Goal: Participate in discussion: Engage in conversation with other users on a specific topic

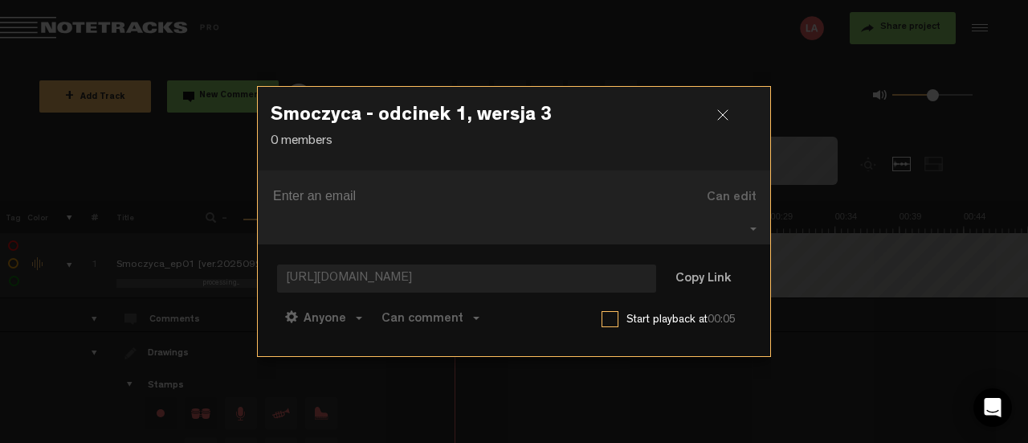
click at [720, 128] on div at bounding box center [729, 121] width 24 height 24
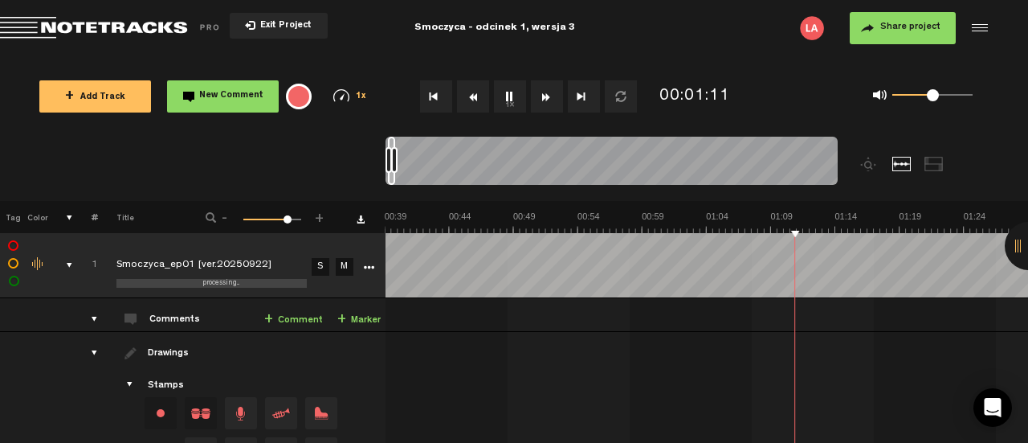
scroll to position [0, 514]
click at [401, 155] on div at bounding box center [397, 160] width 6 height 26
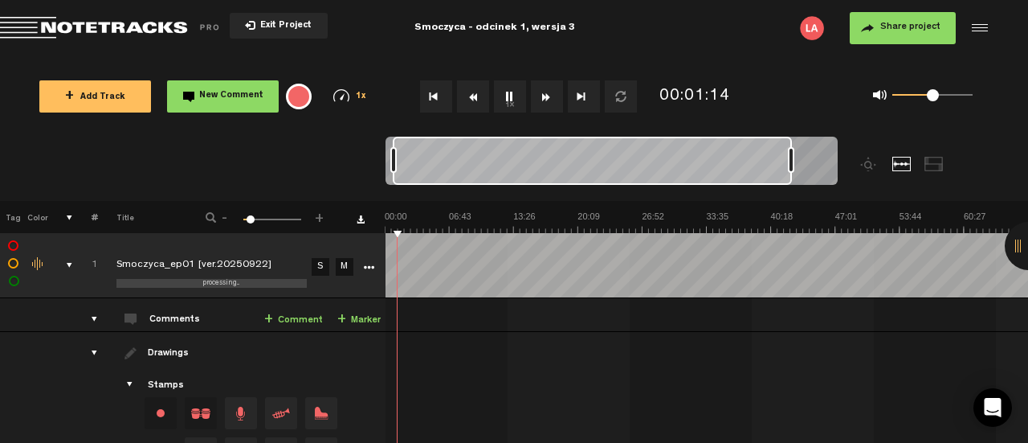
scroll to position [0, 0]
click at [415, 165] on div at bounding box center [592, 161] width 399 height 48
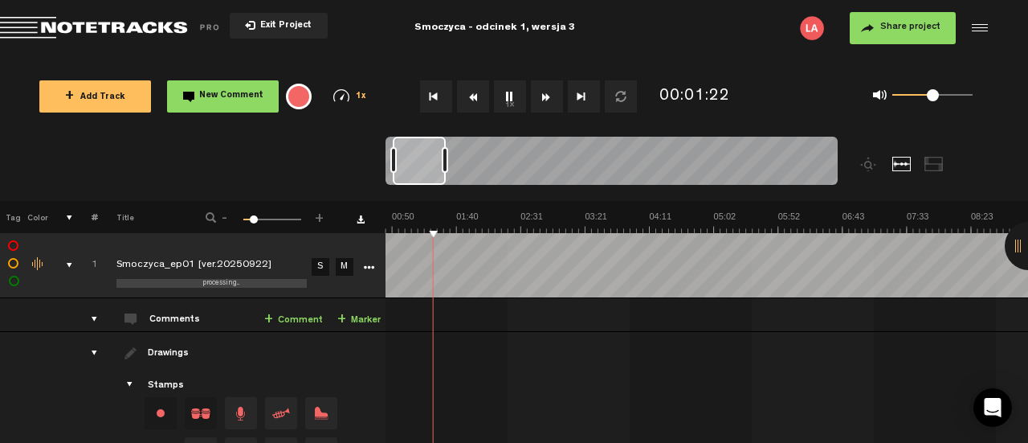
scroll to position [0, 51]
click at [448, 179] on div at bounding box center [612, 164] width 452 height 54
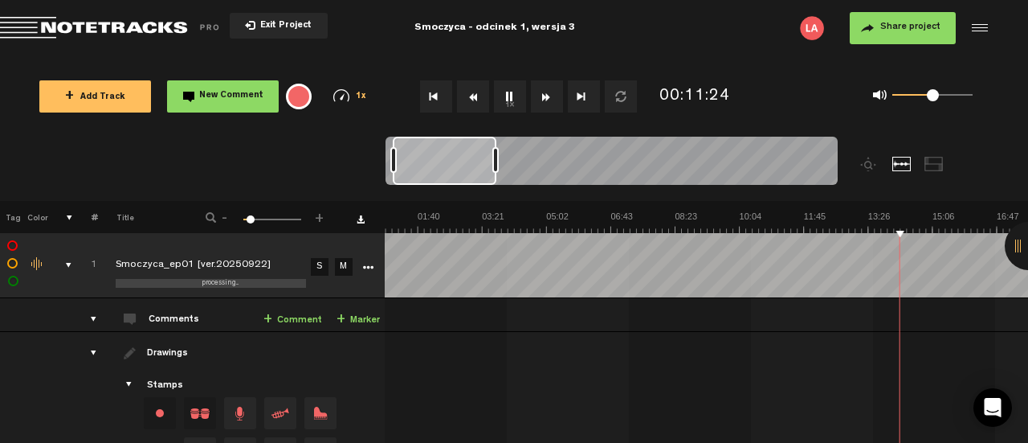
scroll to position [0, 13]
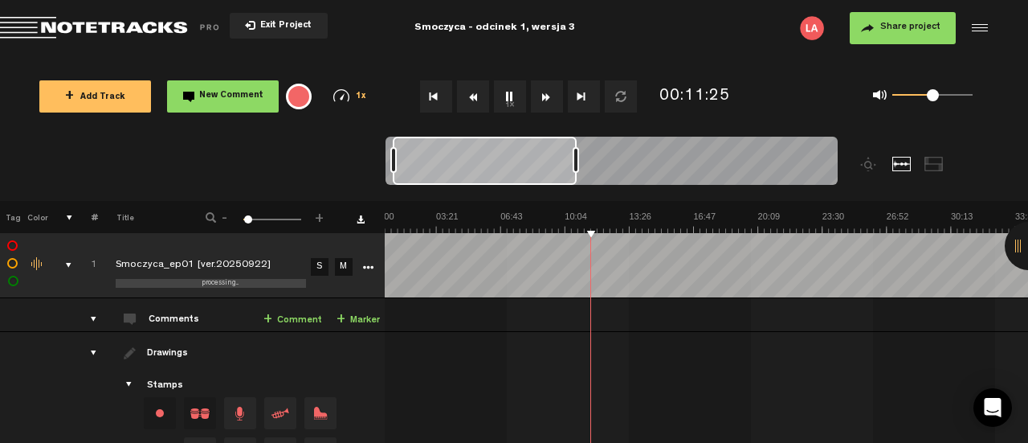
drag, startPoint x: 448, startPoint y: 159, endPoint x: 577, endPoint y: 164, distance: 128.6
click at [577, 164] on div at bounding box center [576, 160] width 6 height 26
click at [970, 199] on nt-zoom-navigation-bar at bounding box center [514, 169] width 1028 height 64
click at [687, 232] on img at bounding box center [1015, 221] width 1287 height 22
click at [658, 231] on img at bounding box center [1015, 221] width 1287 height 22
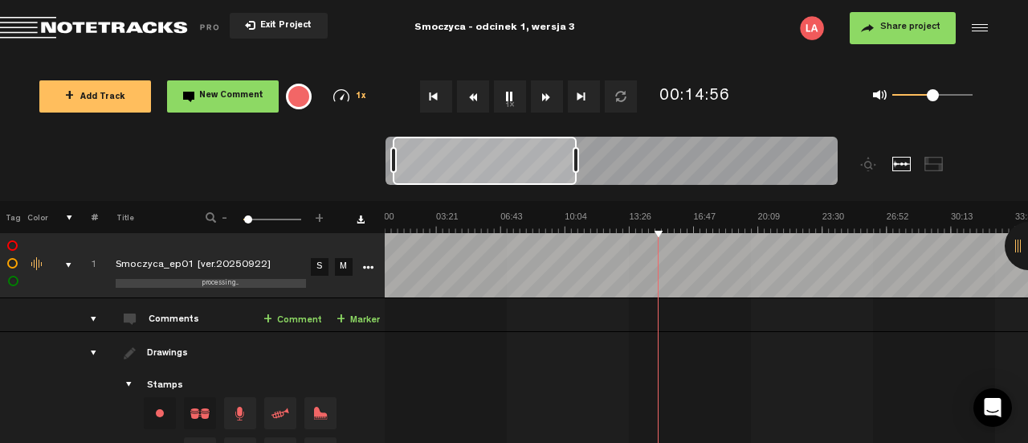
click at [643, 231] on img at bounding box center [1015, 221] width 1287 height 22
click at [647, 231] on img at bounding box center [1015, 221] width 1287 height 22
click at [743, 223] on img at bounding box center [1015, 221] width 1287 height 22
click at [727, 221] on img at bounding box center [1015, 221] width 1287 height 22
click at [839, 234] on div "+ New drawing Tag Color # Title - 1 100 2 + 1 processing... Smoczyca_ep01 [ver.…" at bounding box center [513, 364] width 1028 height 327
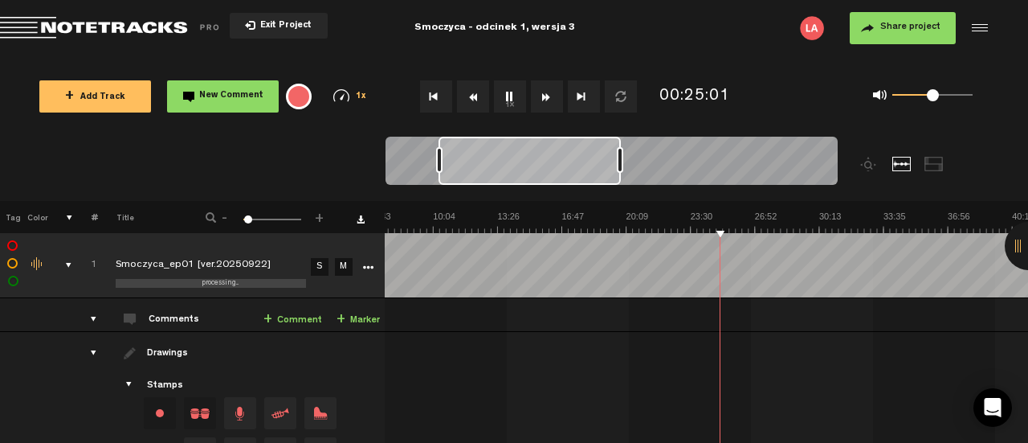
scroll to position [0, 145]
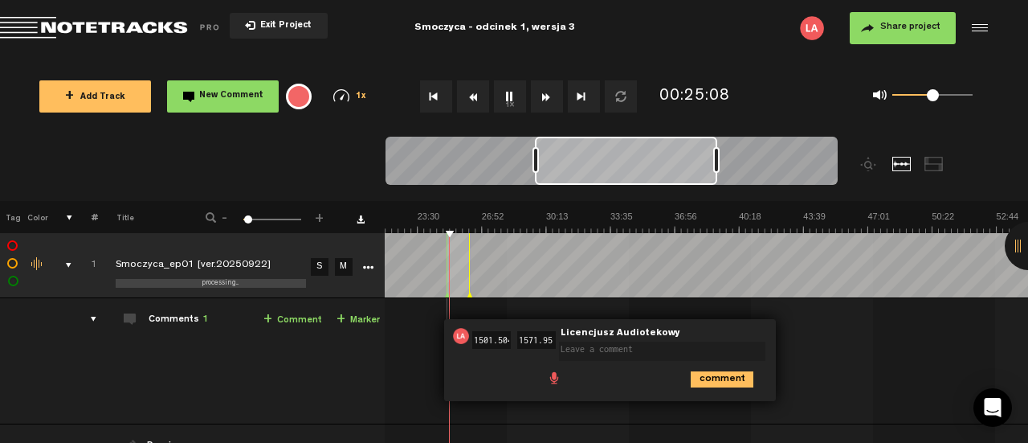
scroll to position [0, 321]
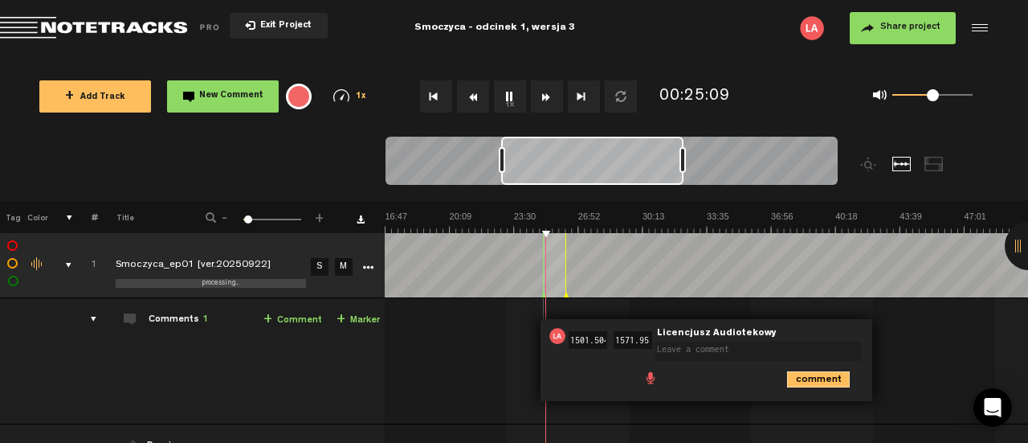
click at [832, 376] on icon "comment" at bounding box center [818, 379] width 63 height 16
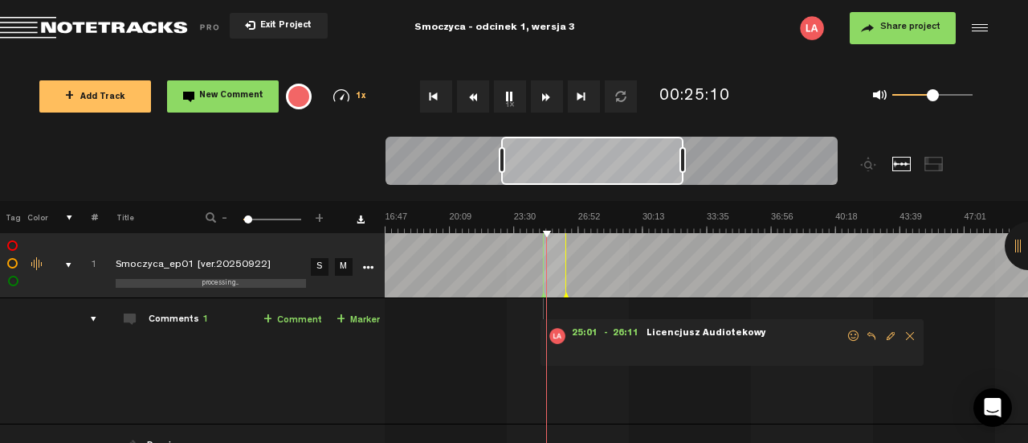
click at [901, 332] on span "Delete comment" at bounding box center [910, 335] width 19 height 11
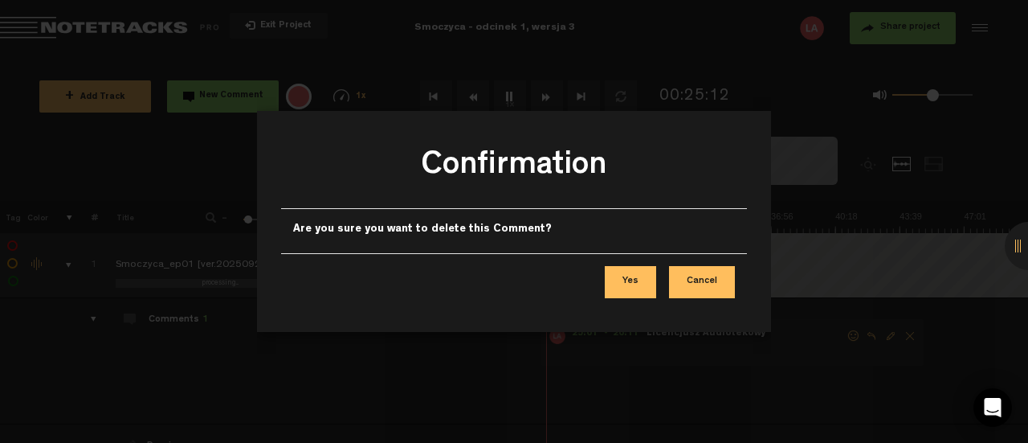
click at [627, 282] on button "Yes" at bounding box center [630, 282] width 51 height 32
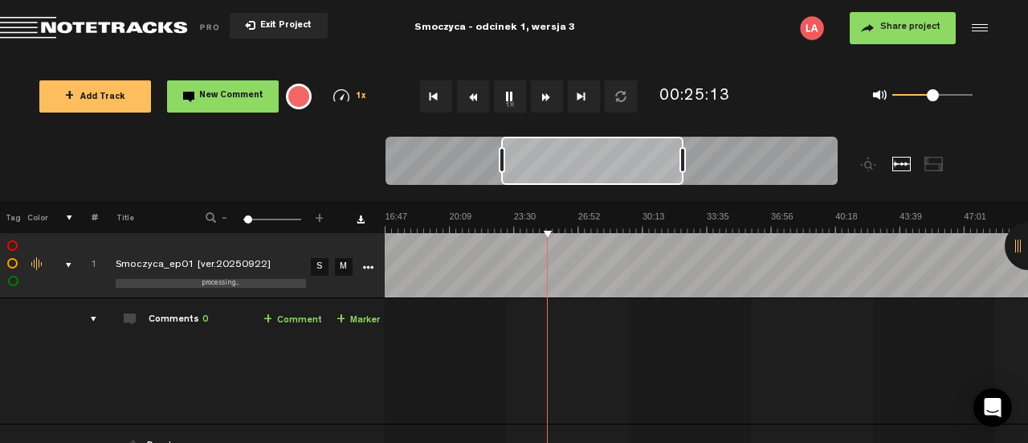
click at [492, 223] on img at bounding box center [706, 221] width 1287 height 22
click at [511, 224] on img at bounding box center [706, 221] width 1287 height 22
click at [545, 100] on button "Fast Forward" at bounding box center [547, 96] width 32 height 32
click at [549, 96] on button "Fast Forward" at bounding box center [547, 96] width 32 height 32
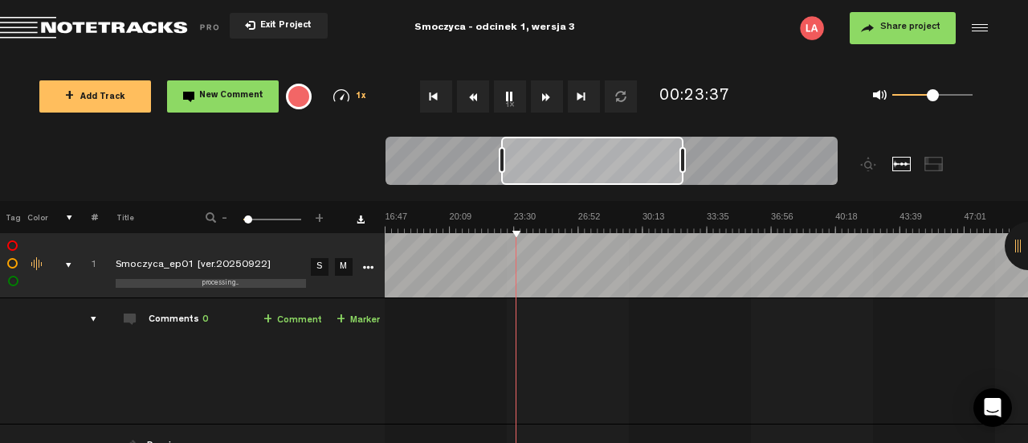
click at [549, 96] on button "Fast Forward" at bounding box center [547, 96] width 32 height 32
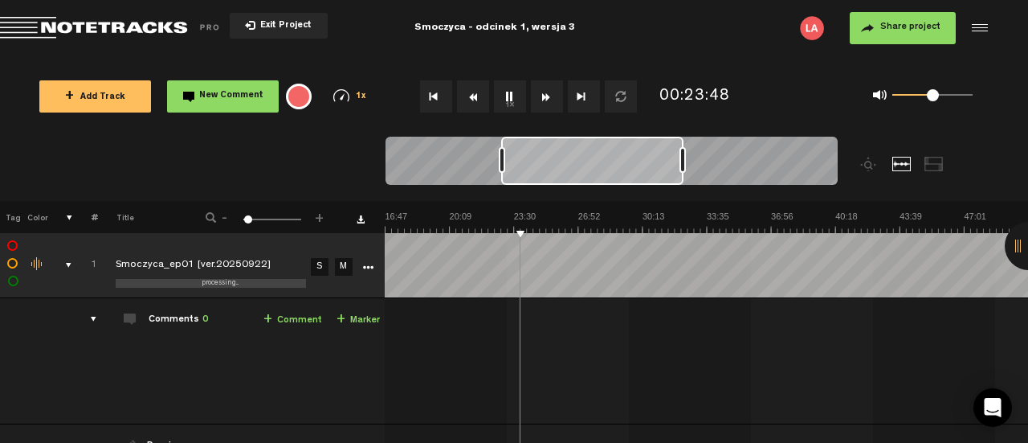
click at [549, 96] on button "Fast Forward" at bounding box center [547, 96] width 32 height 32
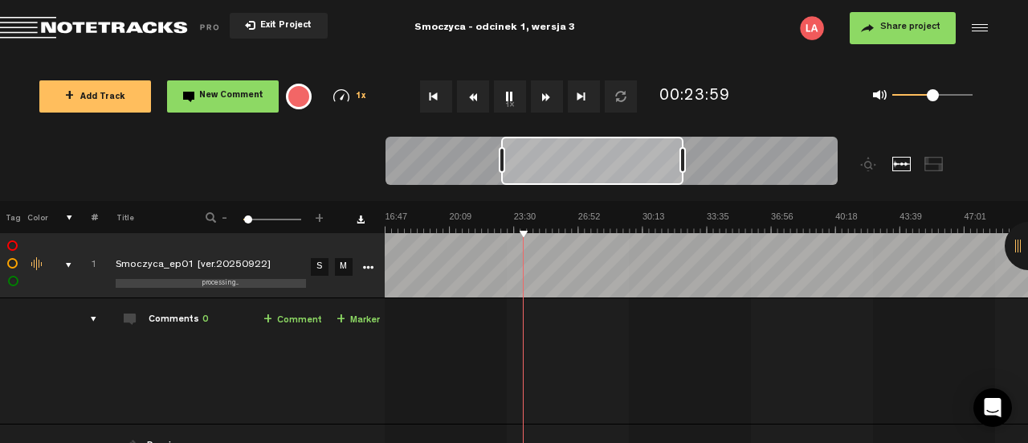
click at [549, 96] on button "Fast Forward" at bounding box center [547, 96] width 32 height 32
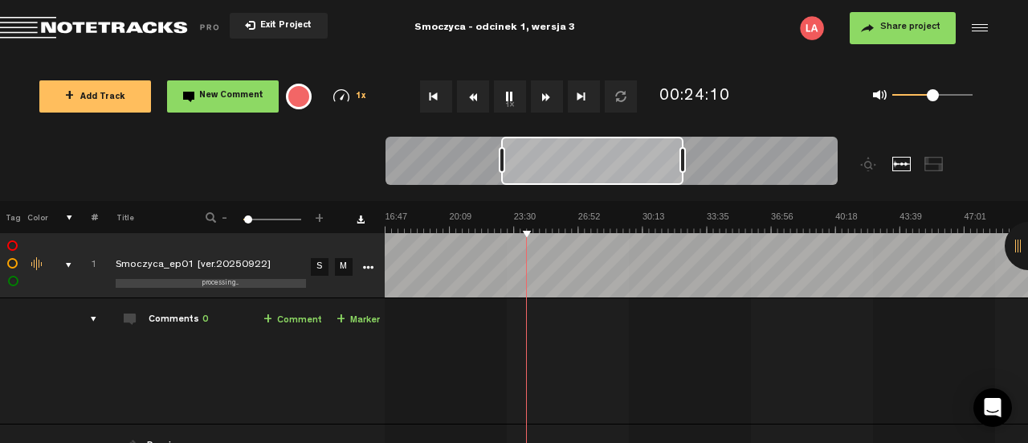
click at [549, 96] on button "Fast Forward" at bounding box center [547, 96] width 32 height 32
click at [562, 229] on img at bounding box center [706, 221] width 1287 height 22
click at [548, 229] on img at bounding box center [706, 221] width 1287 height 22
click at [709, 228] on img at bounding box center [706, 221] width 1287 height 22
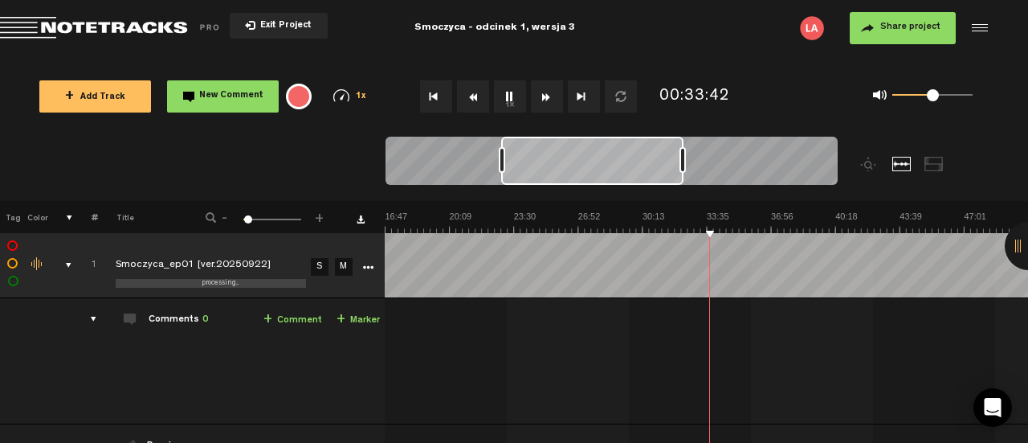
click at [720, 231] on img at bounding box center [706, 221] width 1287 height 22
click at [711, 231] on img at bounding box center [706, 221] width 1287 height 22
click at [821, 221] on img at bounding box center [706, 221] width 1287 height 22
click at [839, 224] on img at bounding box center [706, 221] width 1287 height 22
click at [833, 223] on img at bounding box center [706, 221] width 1287 height 22
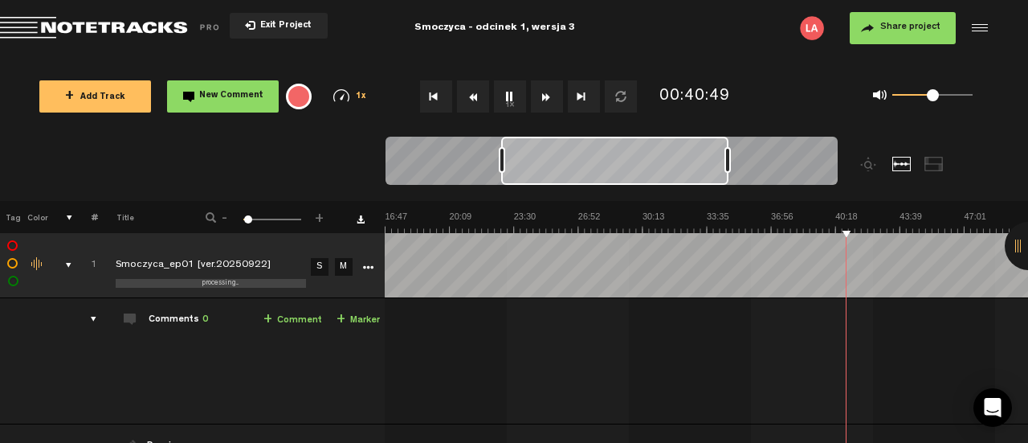
scroll to position [0, 161]
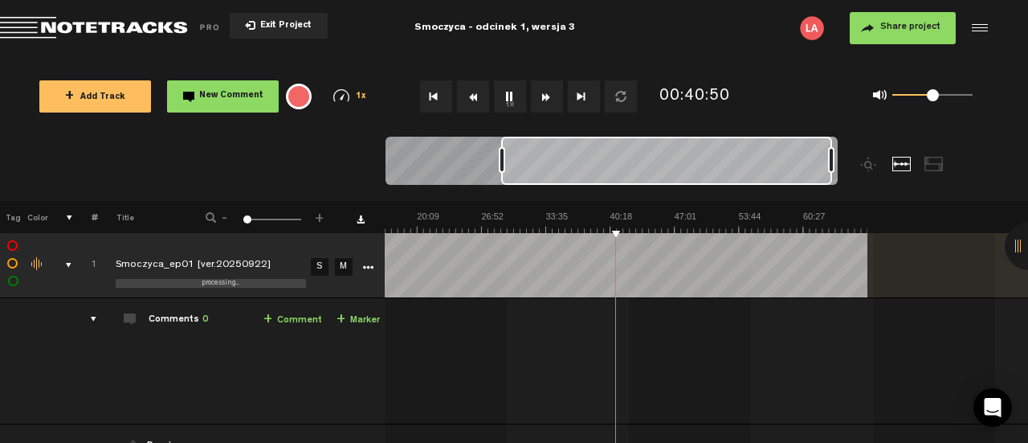
drag, startPoint x: 683, startPoint y: 158, endPoint x: 881, endPoint y: 158, distance: 198.4
click at [881, 158] on div at bounding box center [669, 169] width 566 height 64
click at [629, 226] on img at bounding box center [545, 221] width 643 height 22
click at [667, 229] on img at bounding box center [545, 221] width 643 height 22
click at [658, 229] on img at bounding box center [545, 221] width 643 height 22
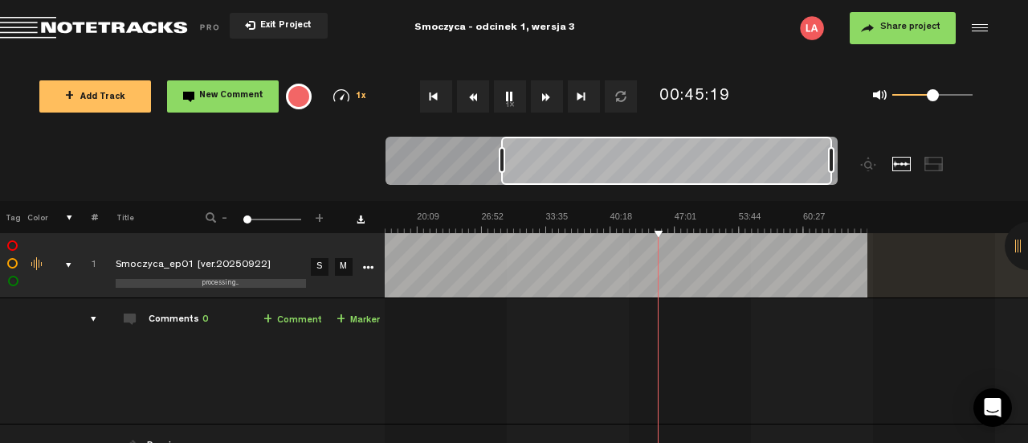
click at [643, 227] on img at bounding box center [545, 221] width 643 height 22
click at [638, 227] on img at bounding box center [545, 221] width 643 height 22
click at [700, 216] on img at bounding box center [545, 221] width 643 height 22
click at [721, 227] on img at bounding box center [545, 221] width 643 height 22
click at [732, 226] on img at bounding box center [545, 221] width 643 height 22
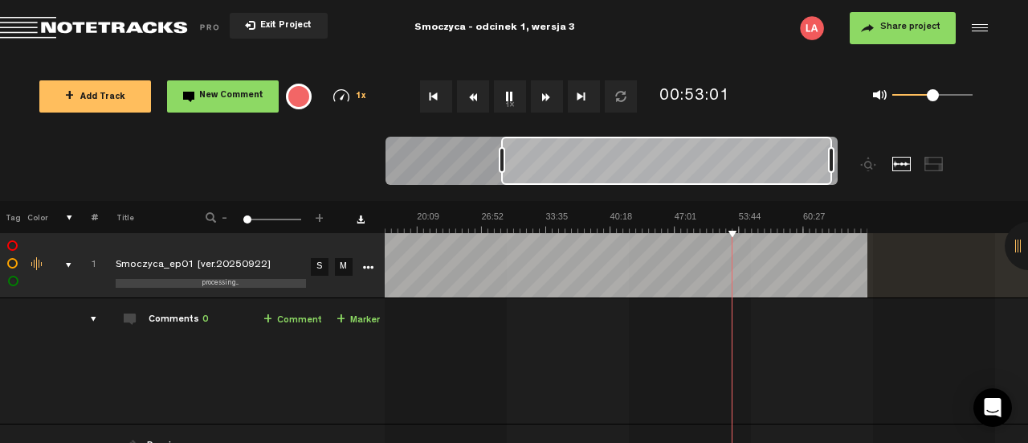
click at [757, 226] on img at bounding box center [545, 221] width 643 height 22
click at [736, 227] on img at bounding box center [545, 221] width 643 height 22
click at [733, 227] on img at bounding box center [545, 221] width 643 height 22
click at [551, 101] on button "Fast Forward" at bounding box center [547, 96] width 32 height 32
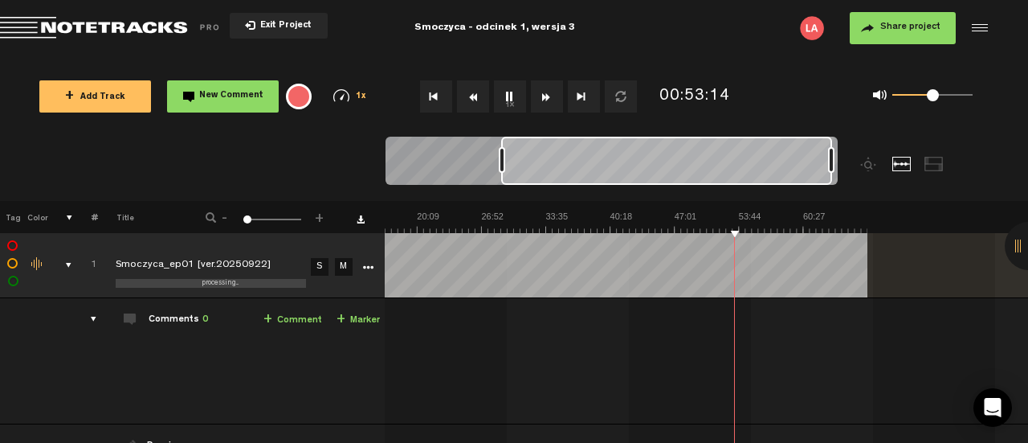
click at [551, 101] on button "Fast Forward" at bounding box center [547, 96] width 32 height 32
click at [547, 102] on button "Fast Forward" at bounding box center [547, 96] width 32 height 32
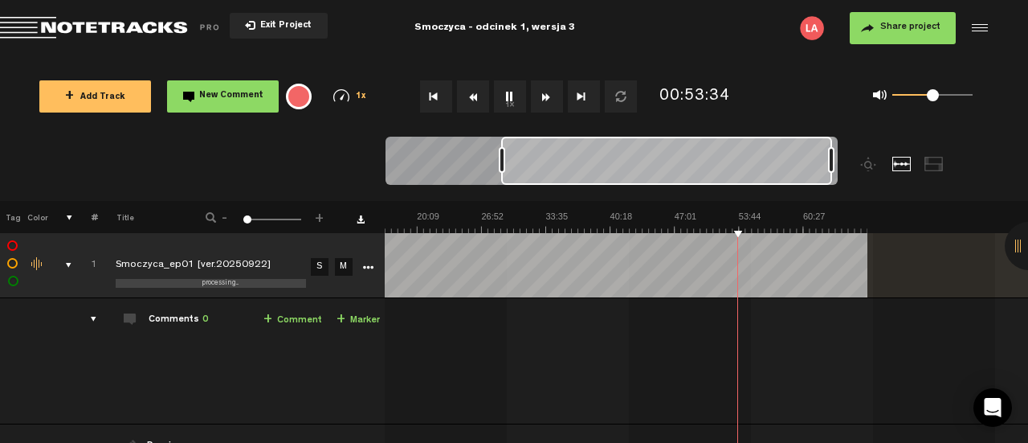
click at [478, 98] on button "Rewind" at bounding box center [473, 96] width 32 height 32
click at [767, 227] on img at bounding box center [545, 221] width 643 height 22
click at [796, 228] on img at bounding box center [545, 221] width 643 height 22
click at [808, 232] on img at bounding box center [545, 221] width 643 height 22
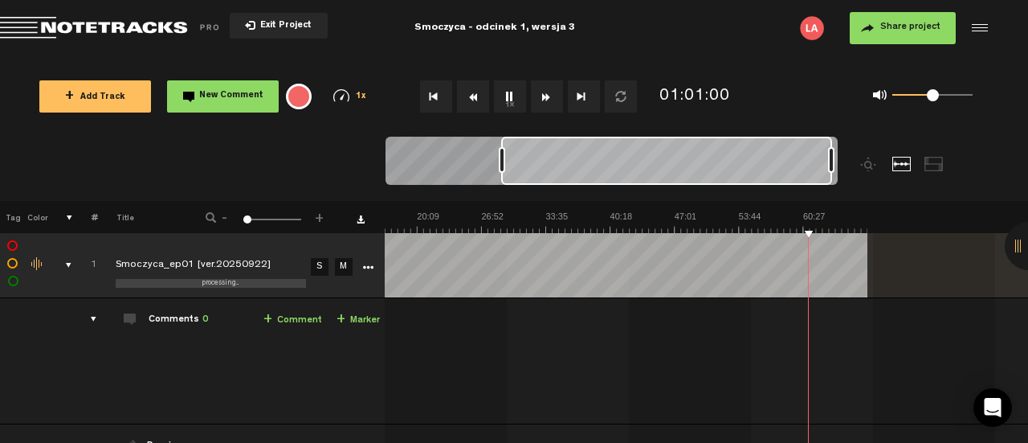
click at [797, 228] on img at bounding box center [545, 221] width 643 height 22
click at [847, 231] on img at bounding box center [545, 221] width 643 height 22
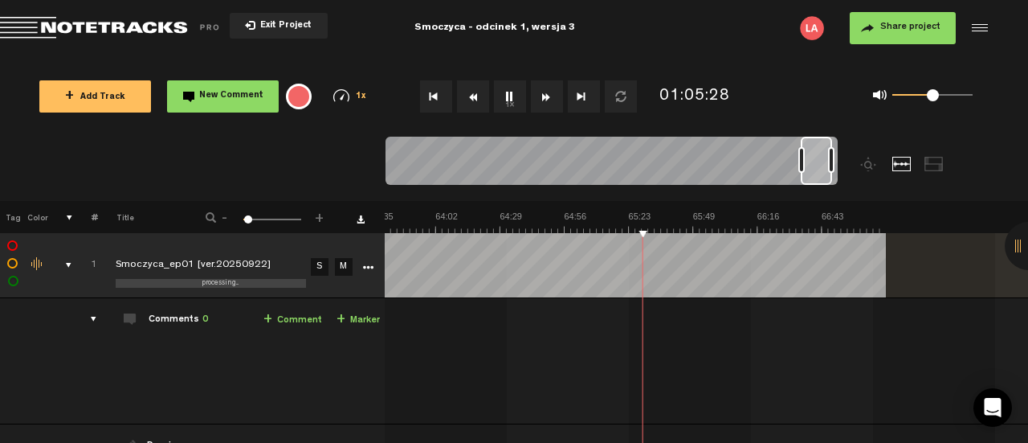
scroll to position [0, 9150]
drag, startPoint x: 503, startPoint y: 164, endPoint x: 803, endPoint y: 158, distance: 300.5
click at [803, 158] on div at bounding box center [801, 160] width 6 height 26
